Goal: Task Accomplishment & Management: Manage account settings

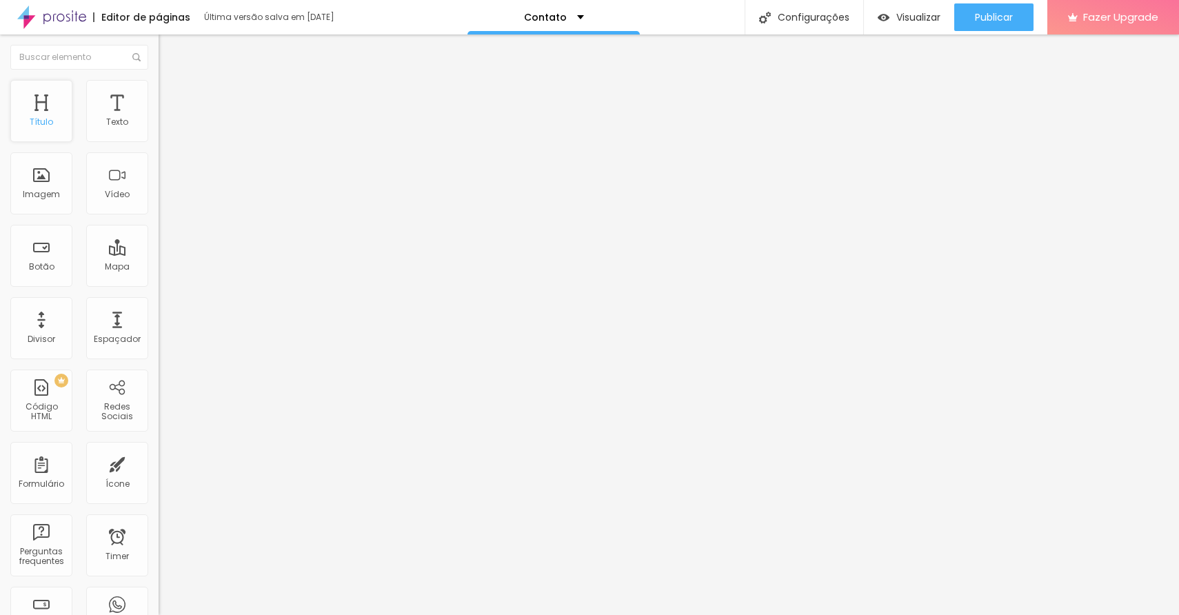
click at [37, 111] on div "Título" at bounding box center [41, 111] width 62 height 62
click at [543, 10] on div "Contato" at bounding box center [554, 17] width 172 height 34
click at [493, 49] on link "Contato" at bounding box center [480, 42] width 45 height 14
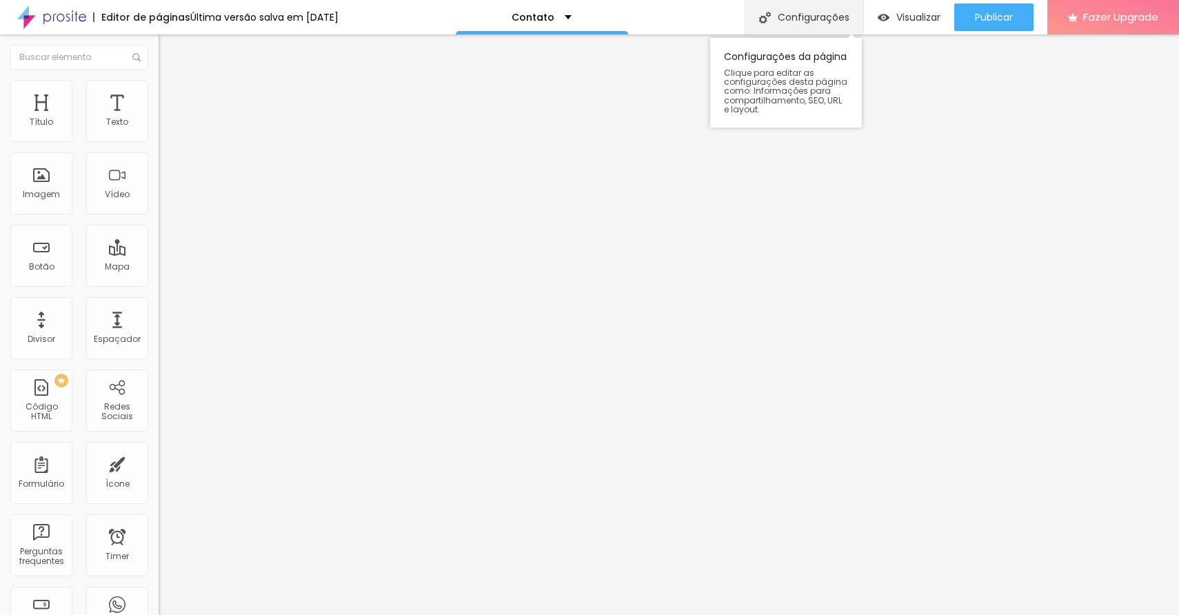
click at [799, 3] on div "Configurações" at bounding box center [804, 17] width 119 height 34
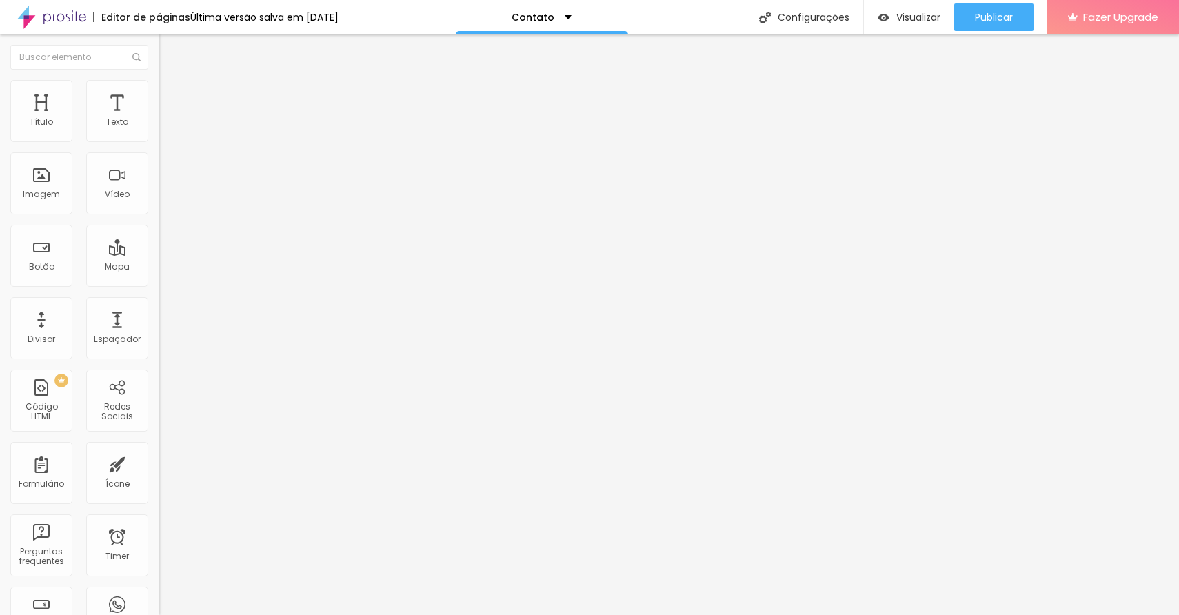
click at [52, 18] on img at bounding box center [51, 17] width 69 height 34
